Goal: Information Seeking & Learning: Check status

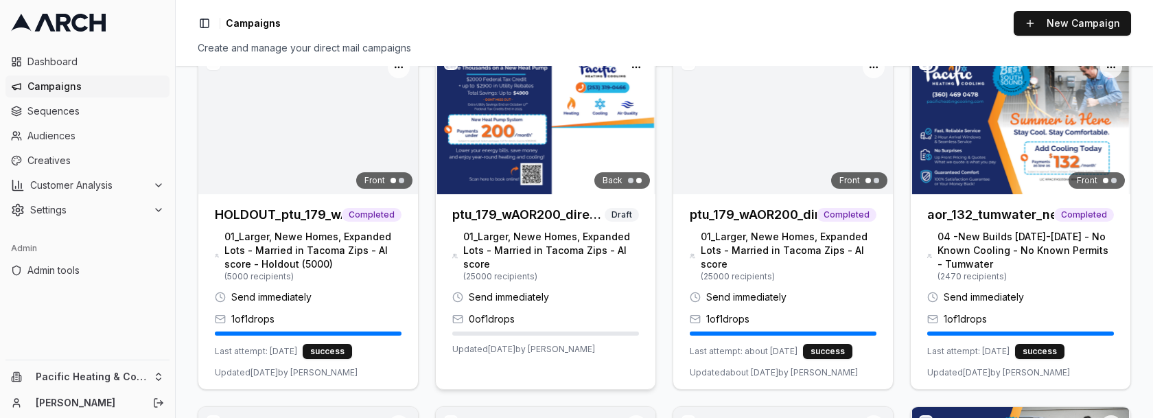
scroll to position [187, 0]
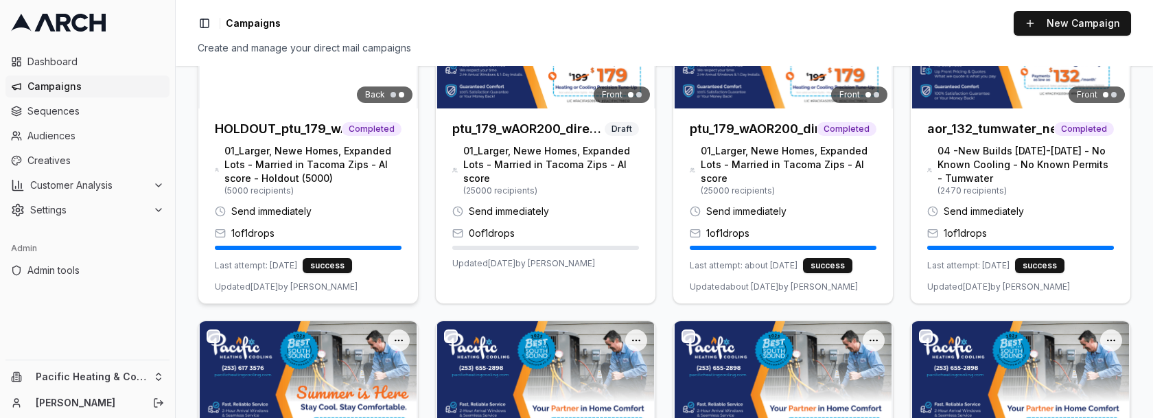
click at [299, 128] on h3 "HOLDOUT_ptu_179_wAOR200_directmail_tacoma_sept2025" at bounding box center [278, 128] width 127 height 19
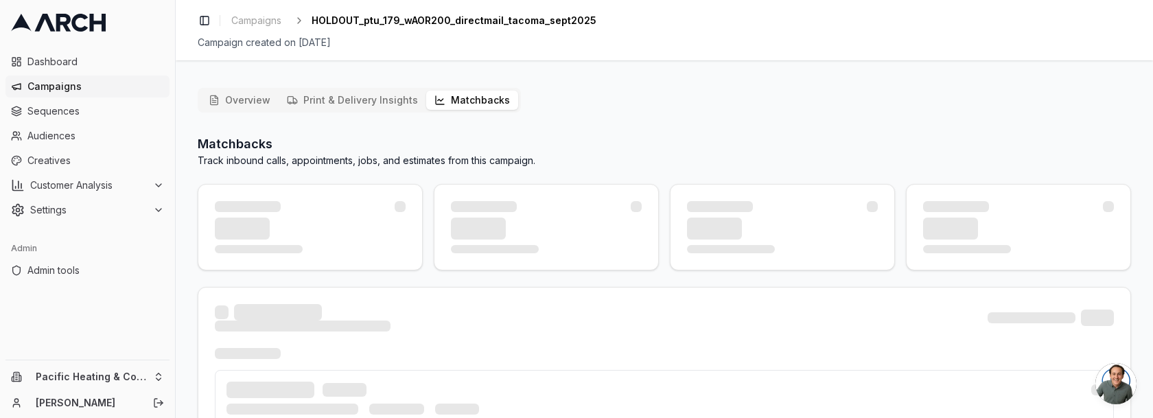
click at [490, 105] on button "Matchbacks" at bounding box center [472, 100] width 92 height 19
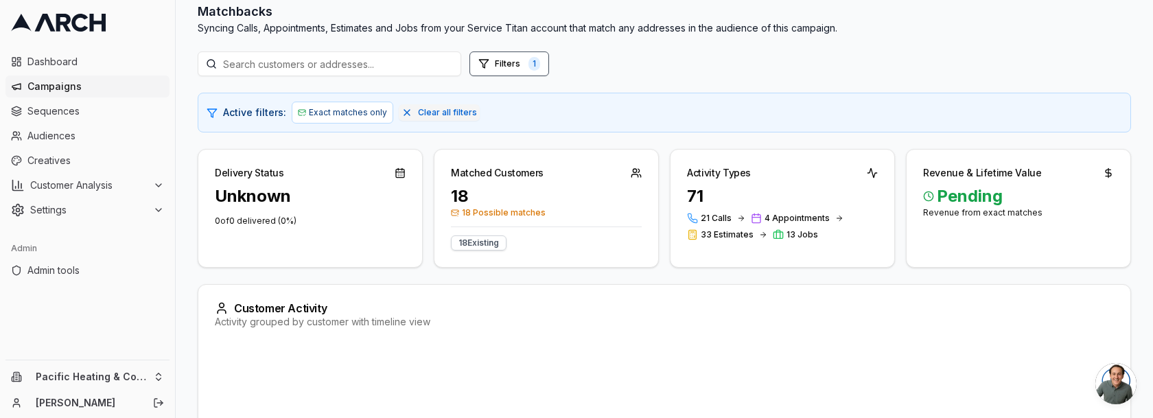
scroll to position [139, 0]
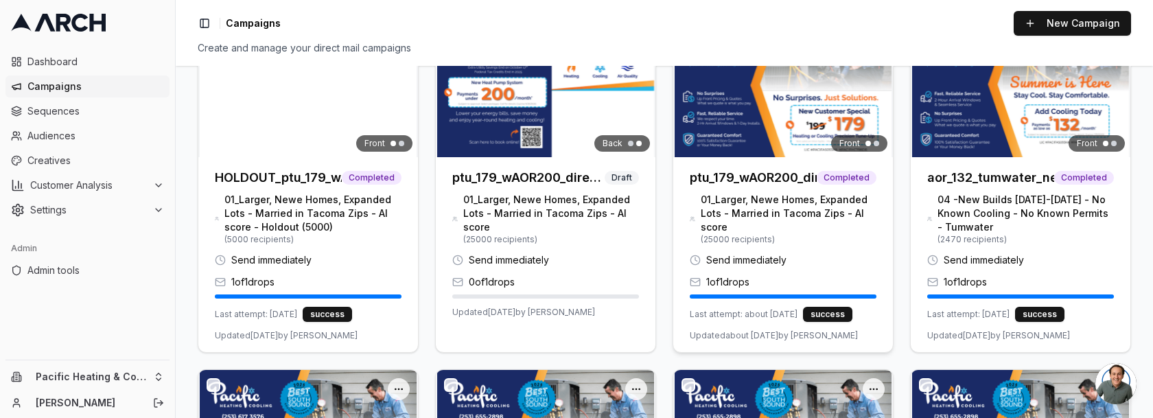
scroll to position [162, 0]
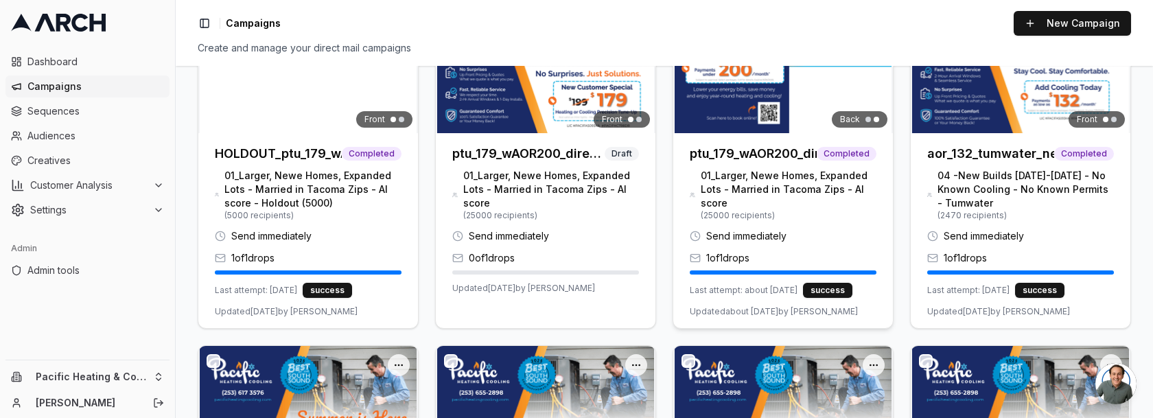
click at [807, 144] on h3 "ptu_179_wAOR200_directmail_tacoma_sept2025" at bounding box center [753, 153] width 127 height 19
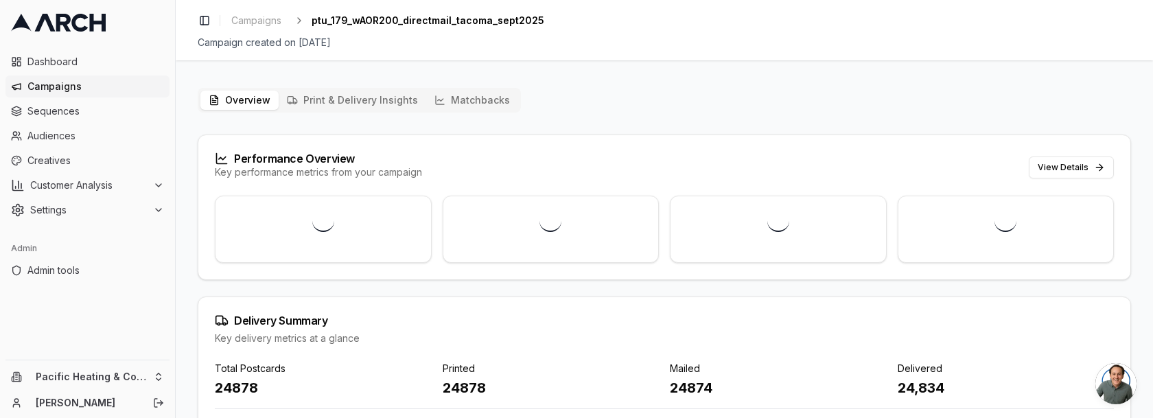
click at [462, 104] on button "Matchbacks" at bounding box center [472, 100] width 92 height 19
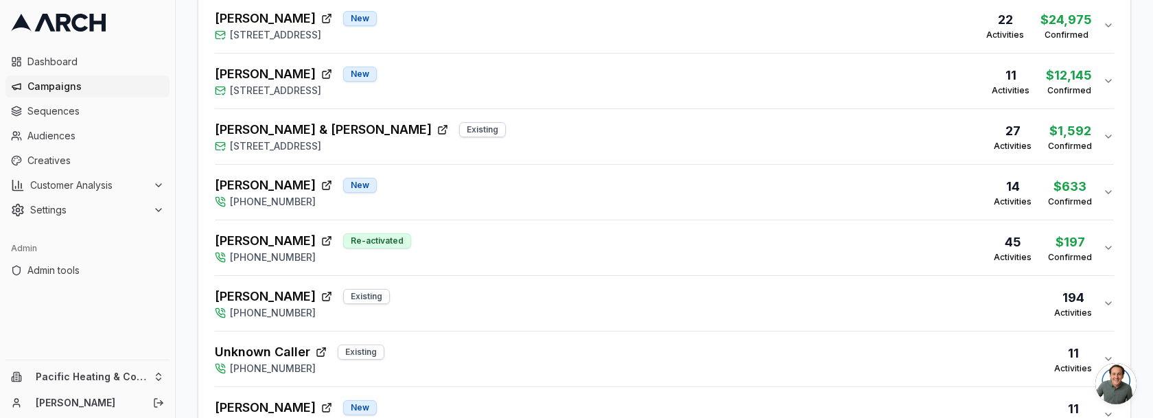
scroll to position [525, 0]
click at [192, 358] on div "Overview Print & Delivery Insights Matchbacks Matchbacks Syncing Calls, Appoint…" at bounding box center [665, 204] width 978 height 1304
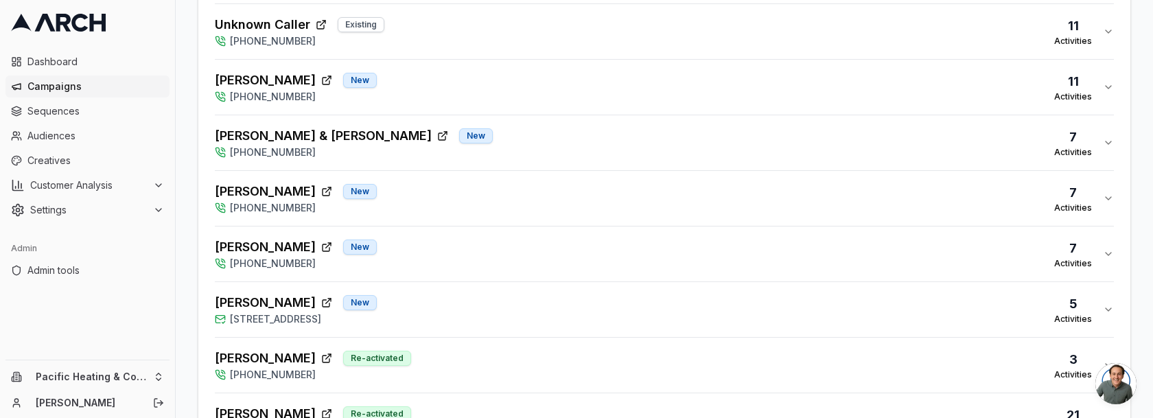
scroll to position [956, 0]
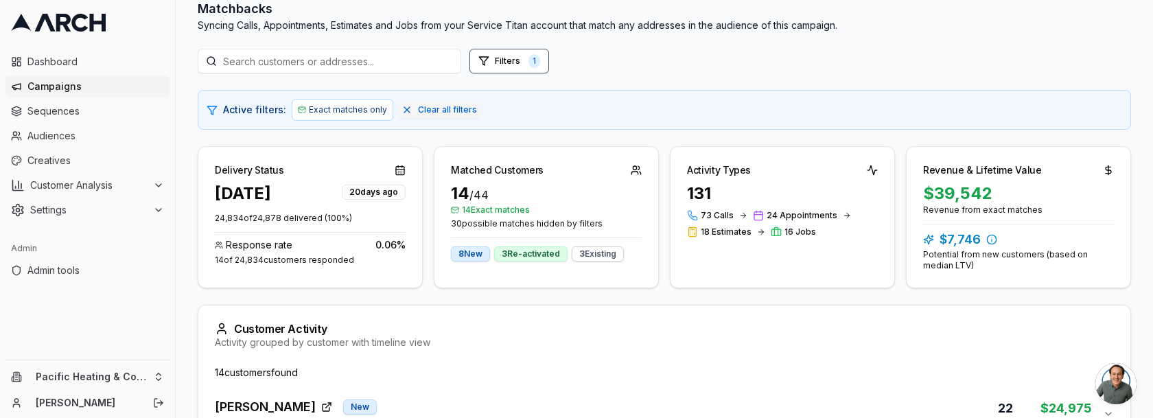
scroll to position [0, 0]
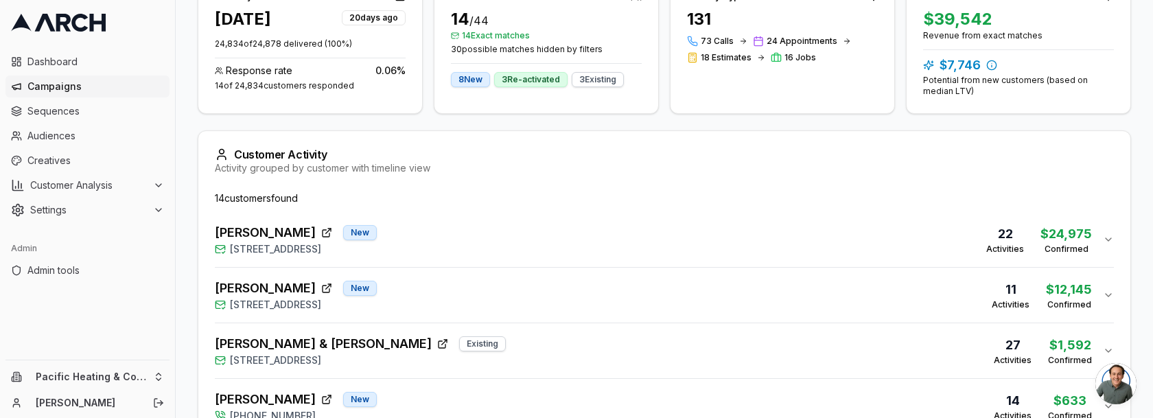
scroll to position [529, 0]
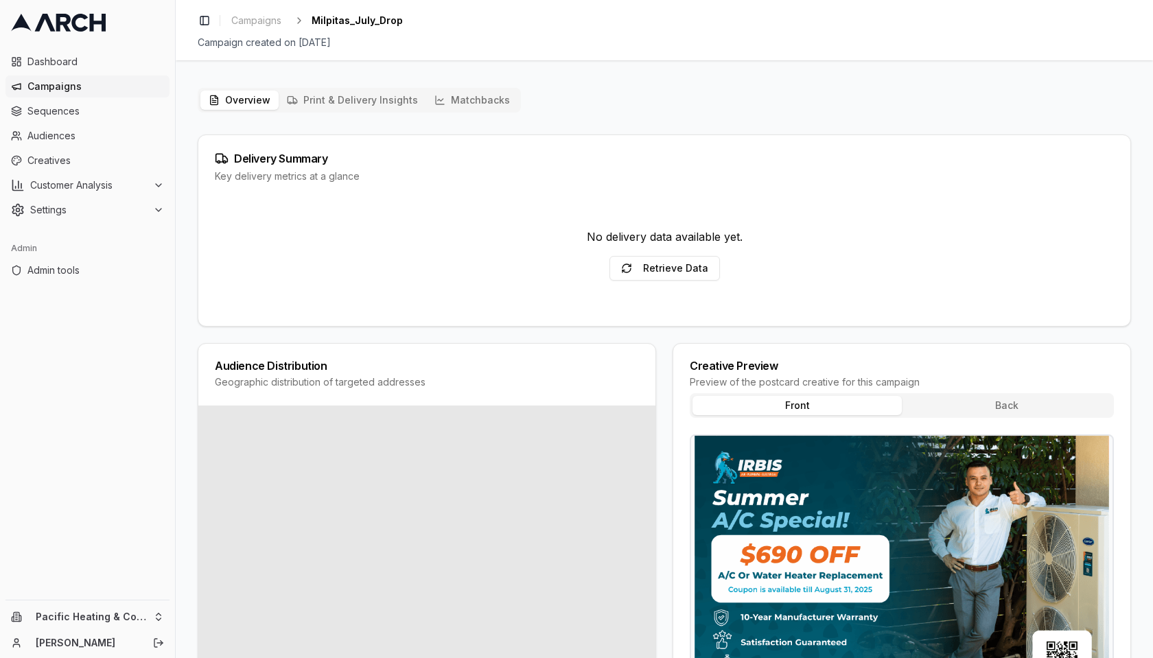
click at [485, 96] on button "Matchbacks" at bounding box center [472, 100] width 92 height 19
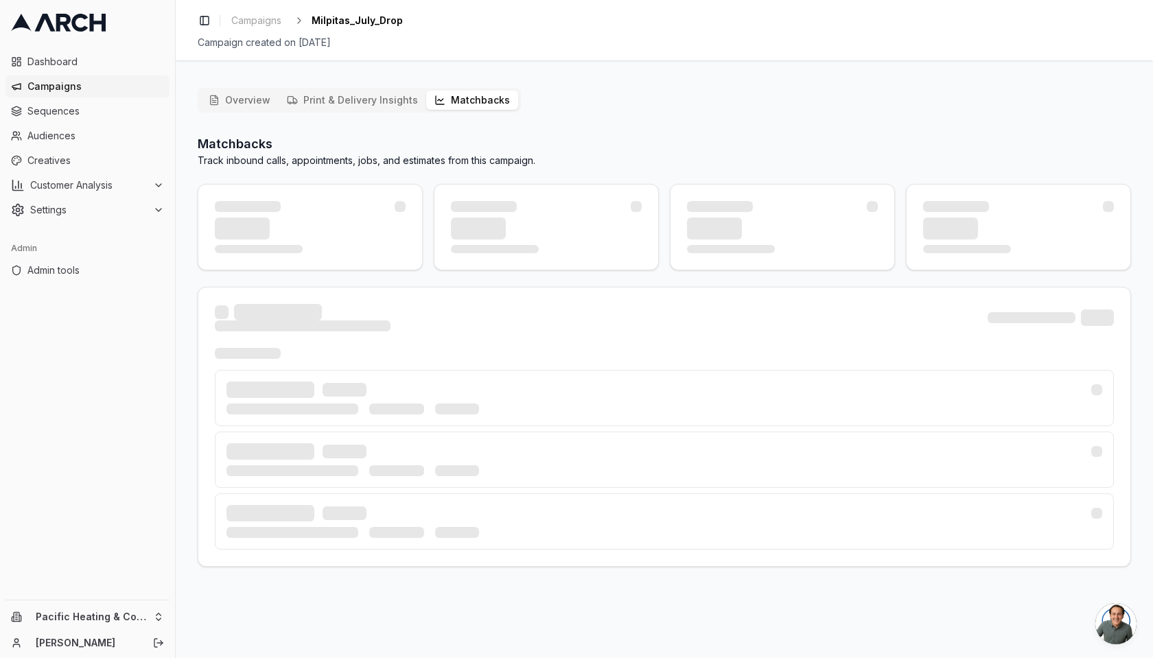
click at [485, 96] on button "Matchbacks" at bounding box center [472, 100] width 92 height 19
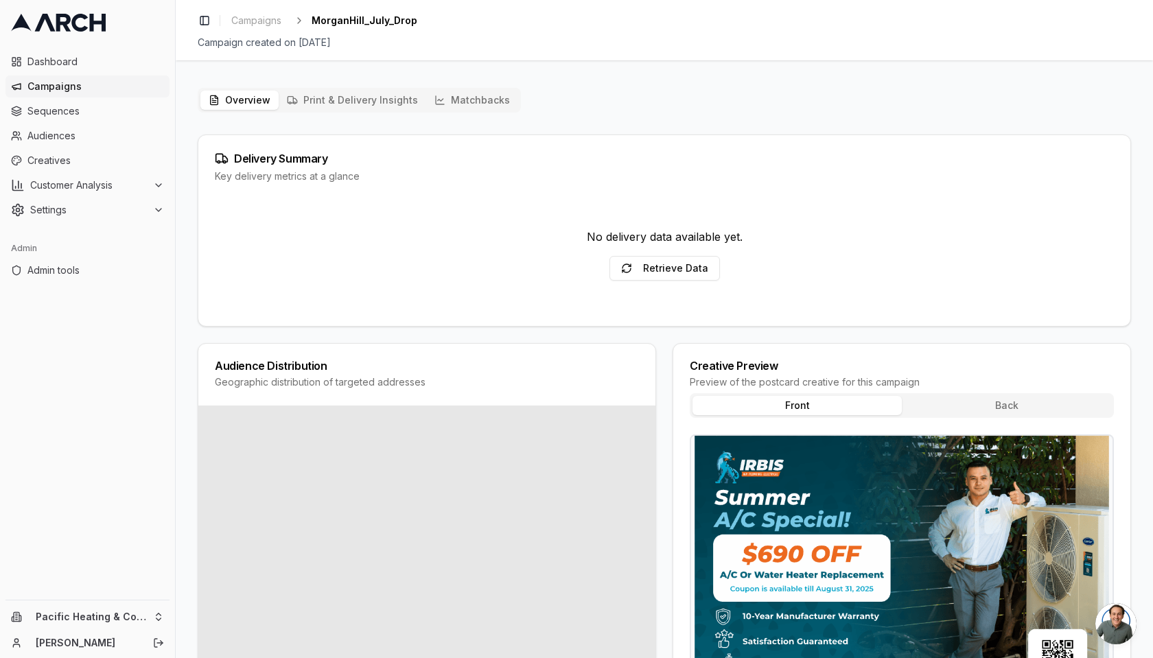
click at [464, 109] on button "Matchbacks" at bounding box center [472, 100] width 92 height 19
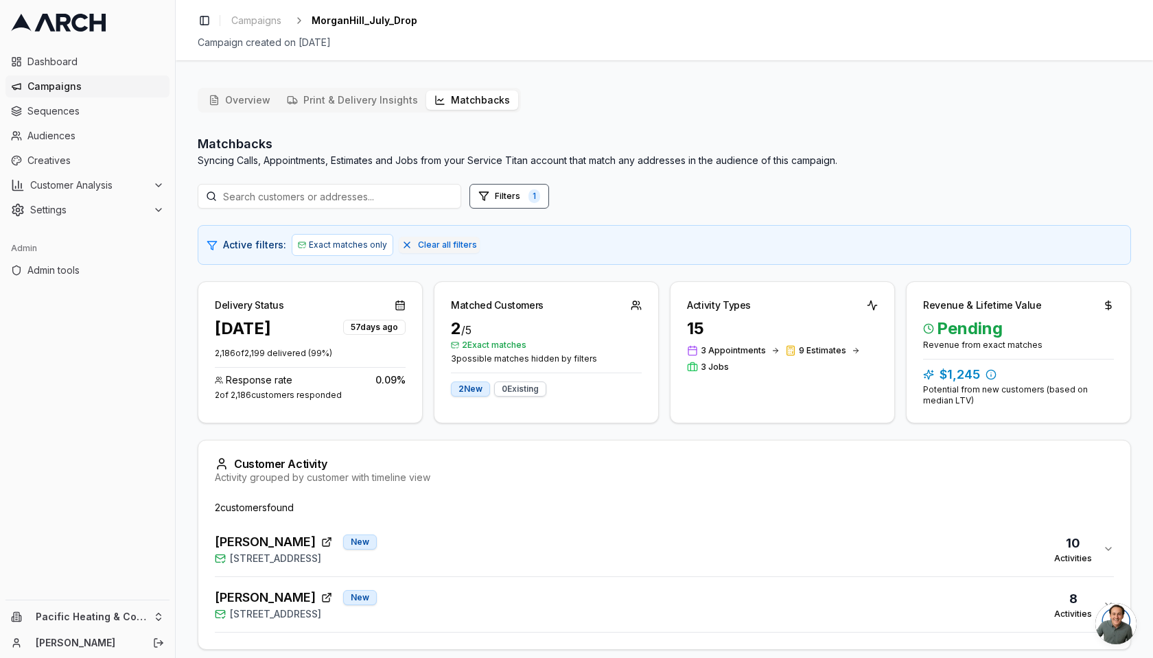
click at [1003, 110] on div "Overview Print & Delivery Insights Matchbacks Matchbacks Syncing Calls, Appoint…" at bounding box center [665, 389] width 934 height 603
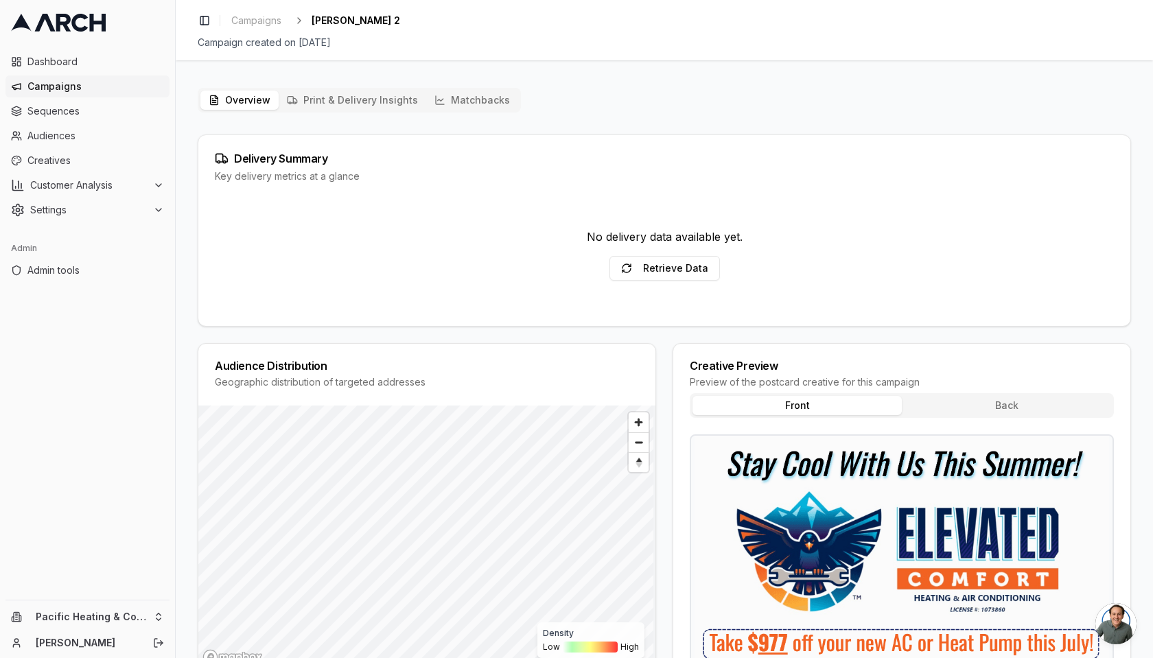
click at [481, 97] on button "Matchbacks" at bounding box center [472, 100] width 92 height 19
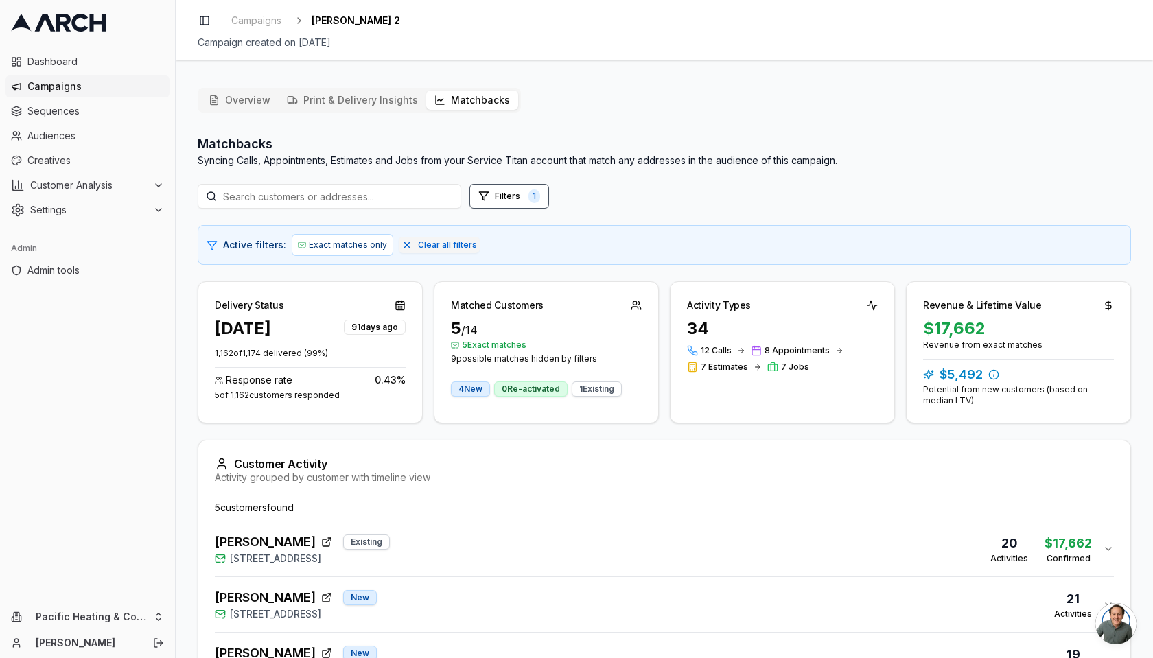
click at [941, 160] on div "Matchbacks Syncing Calls, Appointments, Estimates and Jobs from your Service Ti…" at bounding box center [665, 151] width 934 height 33
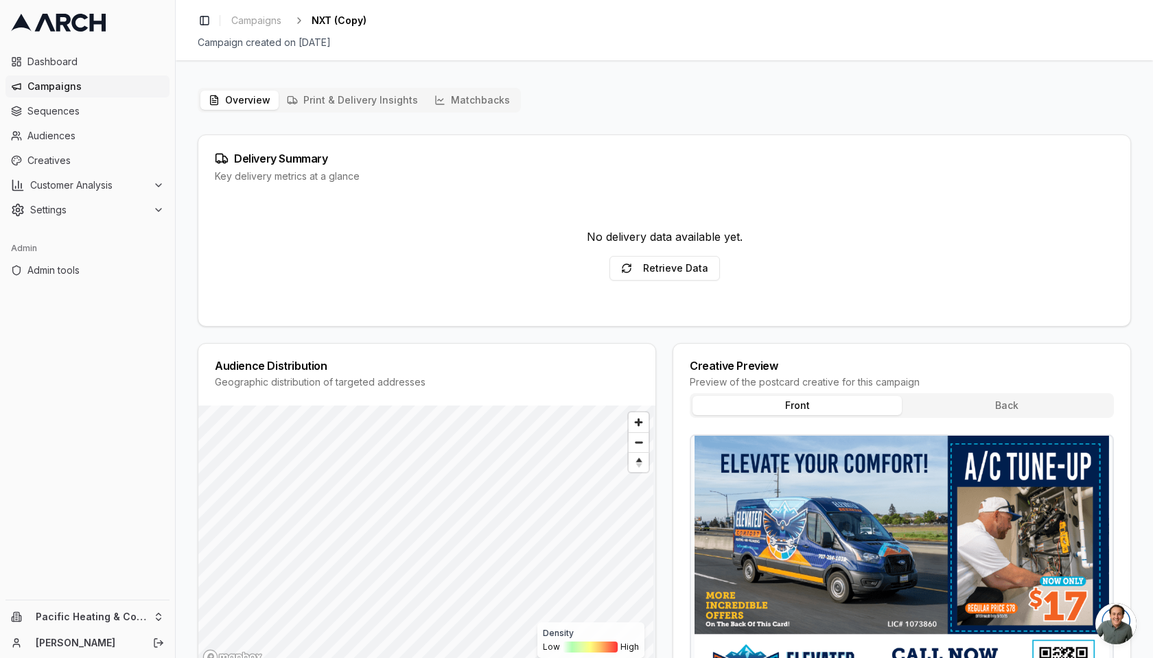
click at [495, 100] on button "Matchbacks" at bounding box center [472, 100] width 92 height 19
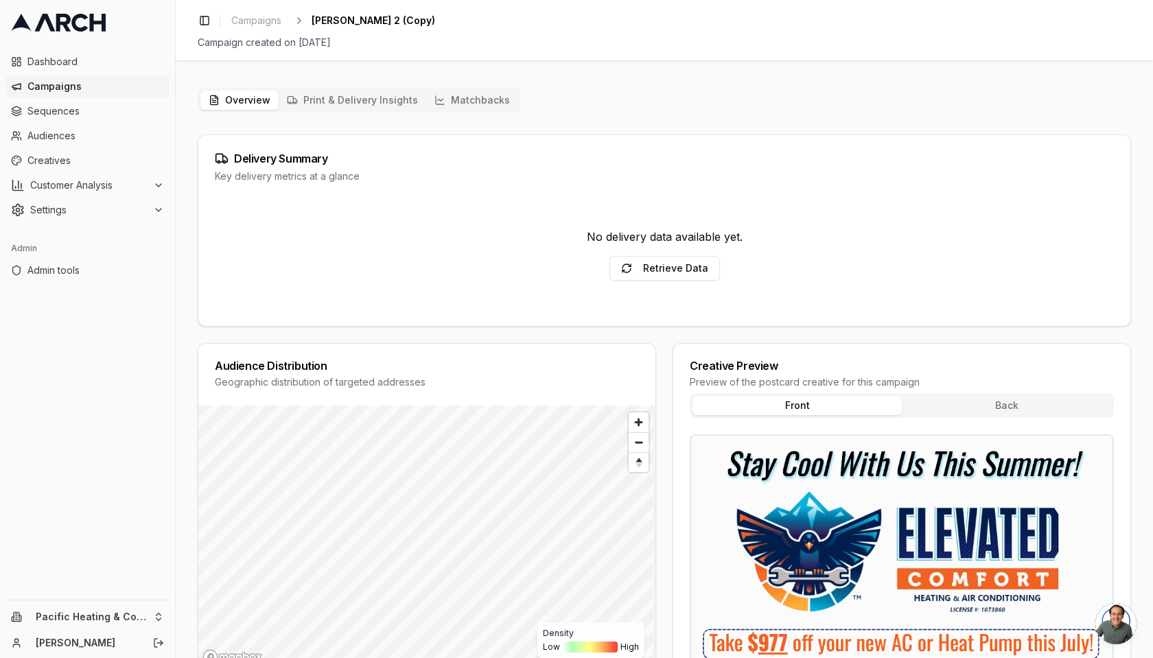
click at [459, 103] on button "Matchbacks" at bounding box center [472, 100] width 92 height 19
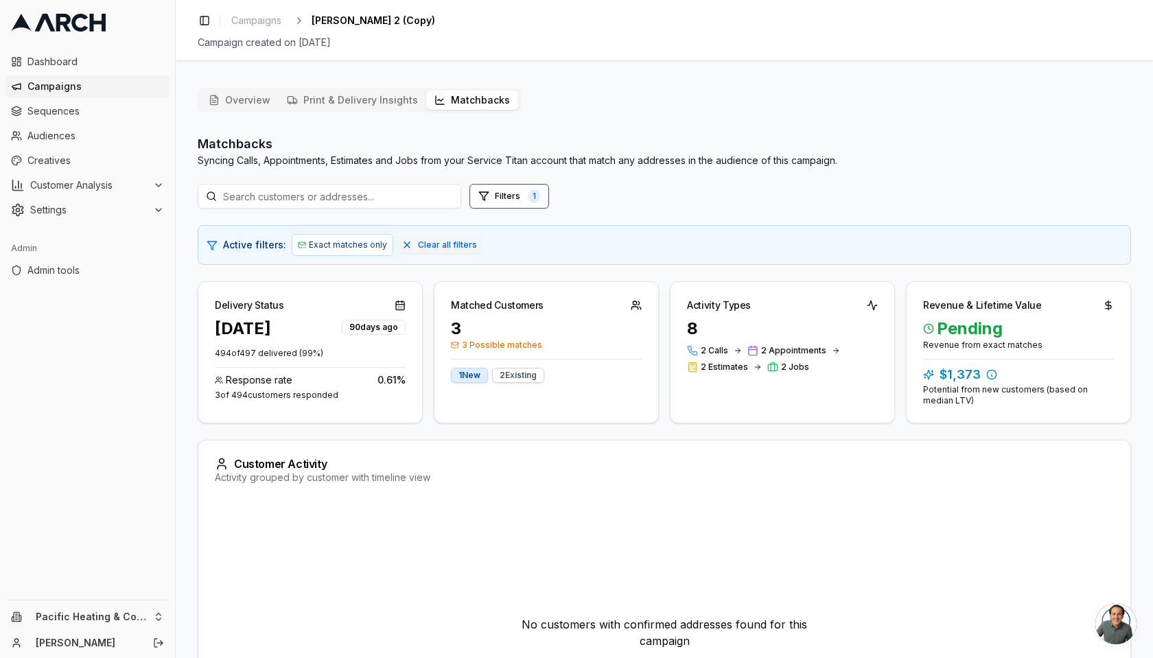
click at [763, 86] on div "Overview Print & Delivery Insights Matchbacks Matchbacks Syncing Calls, Appoint…" at bounding box center [665, 461] width 978 height 768
click at [1039, 188] on div "Filters 1" at bounding box center [665, 196] width 934 height 25
